Goal: Task Accomplishment & Management: Use online tool/utility

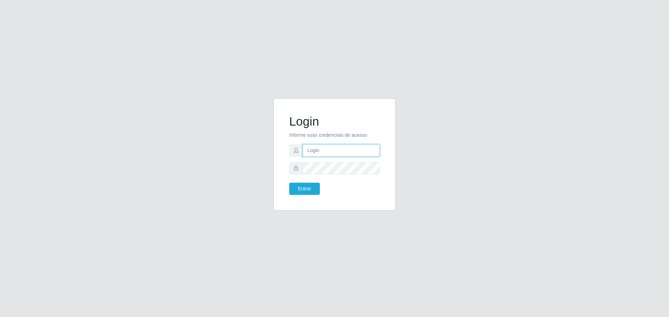
type input "[EMAIL_ADDRESS][DOMAIN_NAME]"
click at [312, 187] on button "Entrar" at bounding box center [304, 189] width 31 height 12
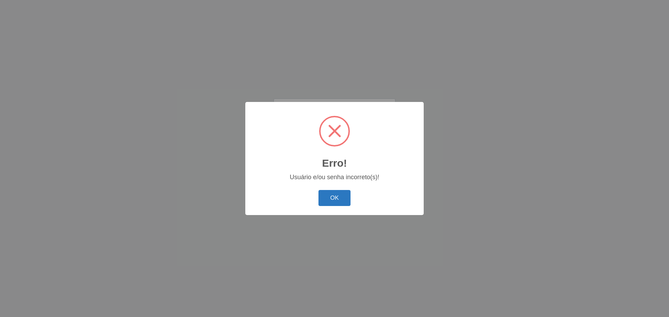
drag, startPoint x: 324, startPoint y: 194, endPoint x: 323, endPoint y: 178, distance: 16.1
click at [324, 194] on button "OK" at bounding box center [334, 198] width 32 height 16
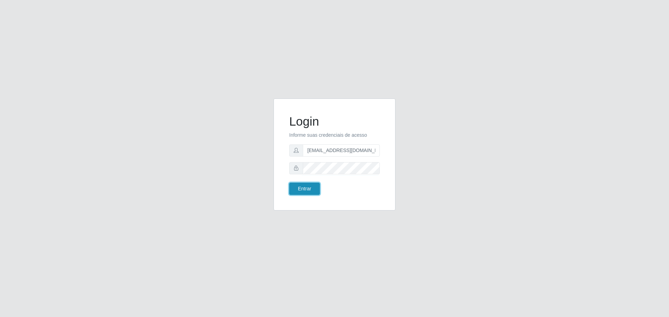
click at [309, 188] on button "Entrar" at bounding box center [304, 189] width 31 height 12
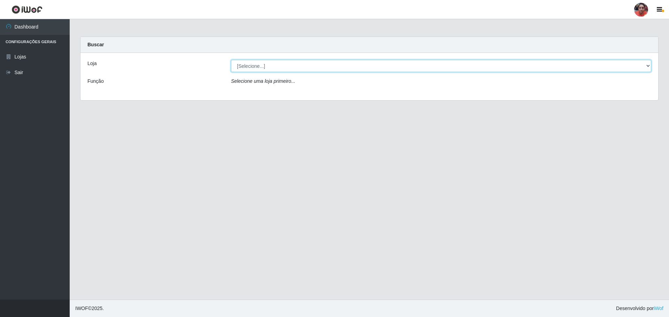
click at [648, 64] on select "[Selecione...] Mar Vermelho - Loja 05" at bounding box center [441, 66] width 420 height 12
select select "252"
click at [231, 60] on select "[Selecione...] Mar Vermelho - Loja 05" at bounding box center [441, 66] width 420 height 12
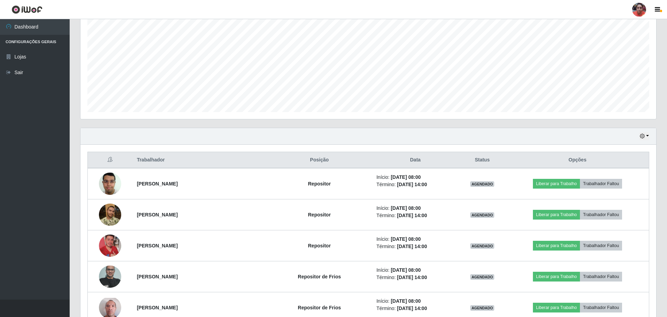
scroll to position [118, 0]
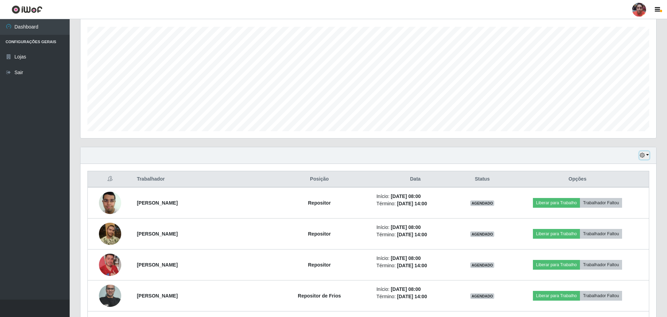
click at [648, 155] on button "button" at bounding box center [644, 156] width 10 height 8
click at [637, 194] on button "3 dias" at bounding box center [621, 197] width 55 height 15
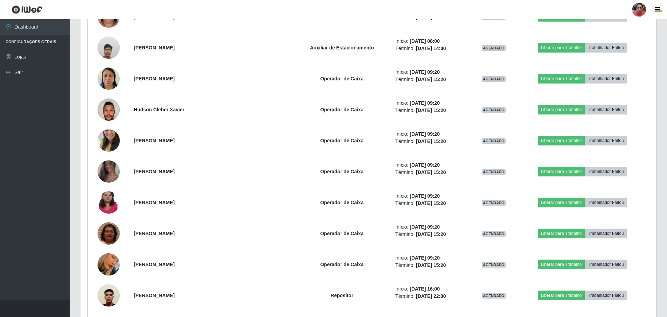
scroll to position [4742, 0]
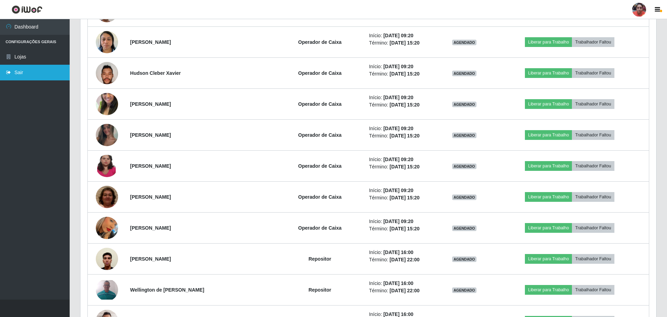
click at [12, 75] on link "Sair" at bounding box center [35, 73] width 70 height 16
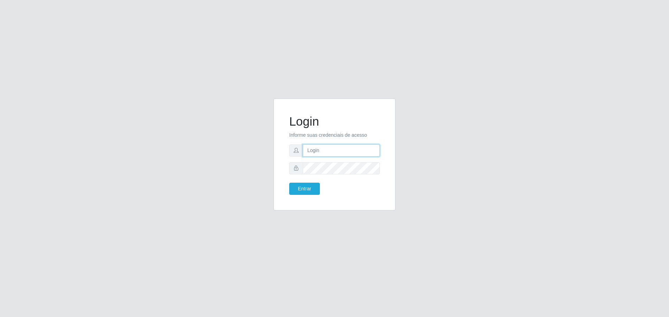
type input "[EMAIL_ADDRESS][DOMAIN_NAME]"
